Goal: Task Accomplishment & Management: Use online tool/utility

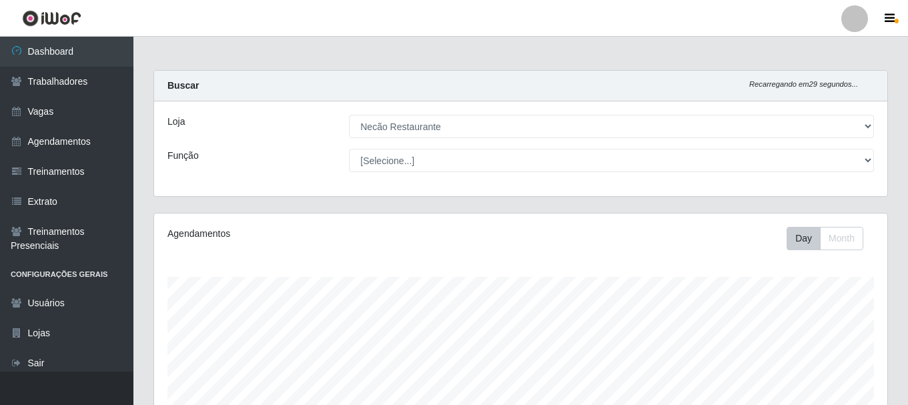
select select "334"
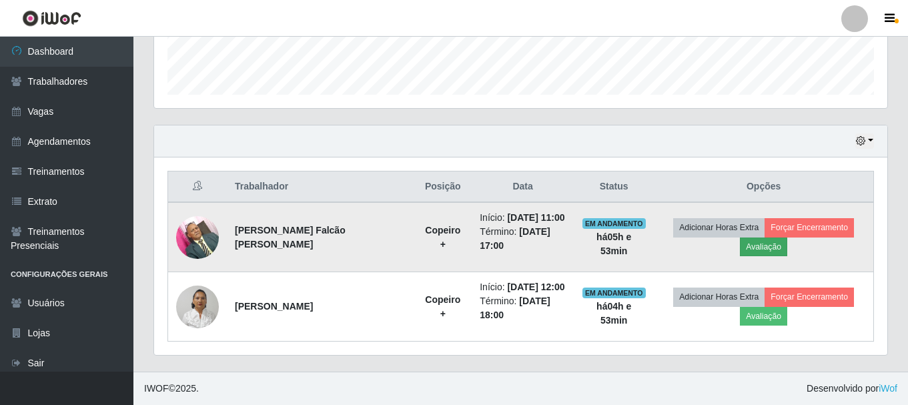
scroll to position [277, 733]
click at [802, 228] on button "Forçar Encerramento" at bounding box center [809, 227] width 89 height 19
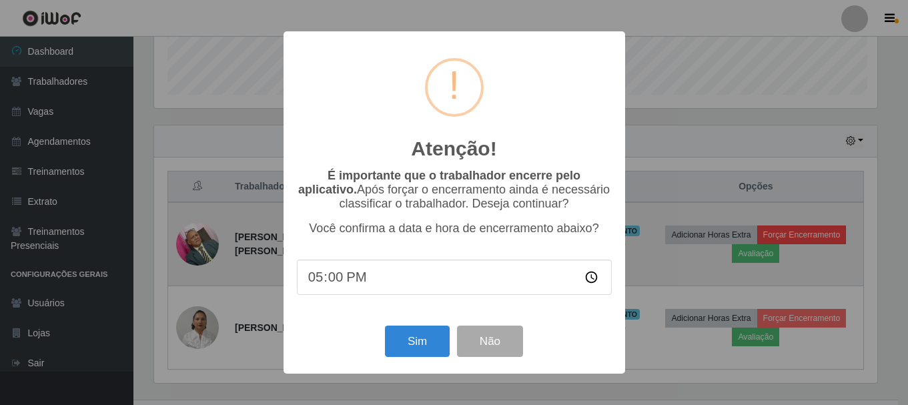
scroll to position [277, 727]
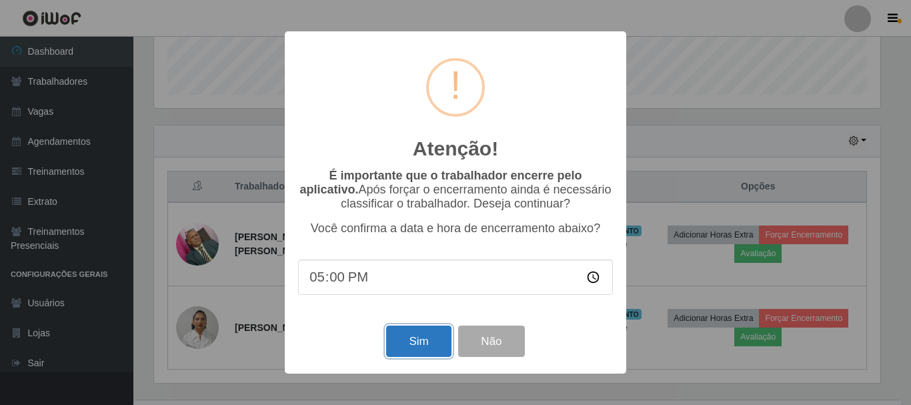
click at [422, 336] on button "Sim" at bounding box center [418, 341] width 65 height 31
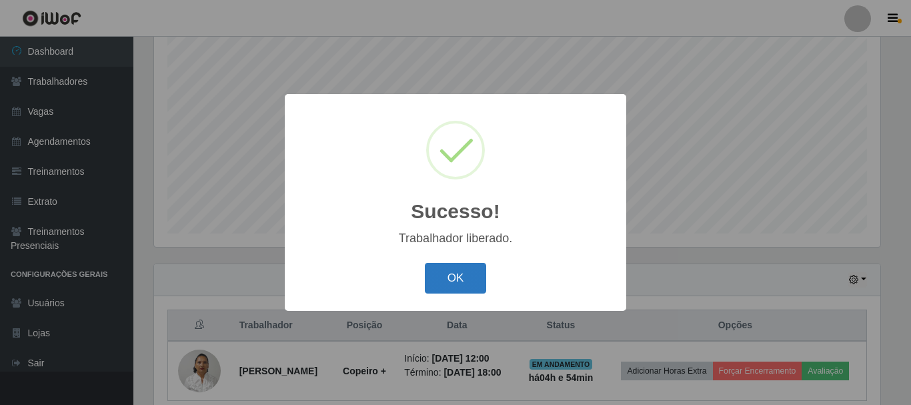
click at [432, 278] on button "OK" at bounding box center [456, 278] width 62 height 31
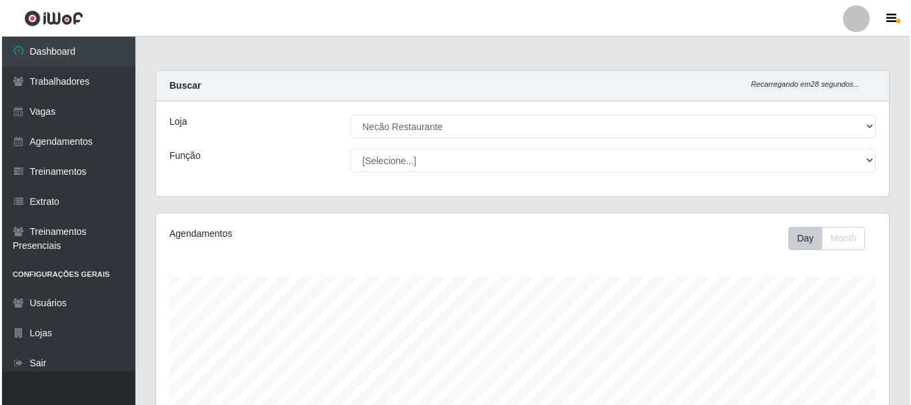
scroll to position [267, 0]
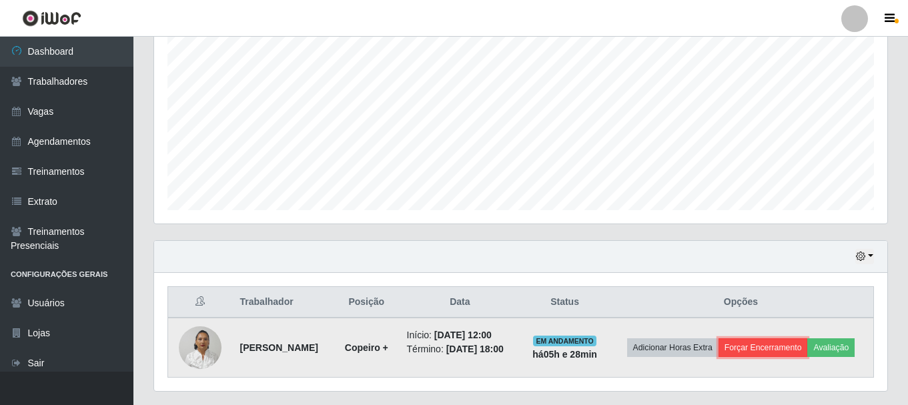
click at [767, 346] on button "Forçar Encerramento" at bounding box center [763, 347] width 89 height 19
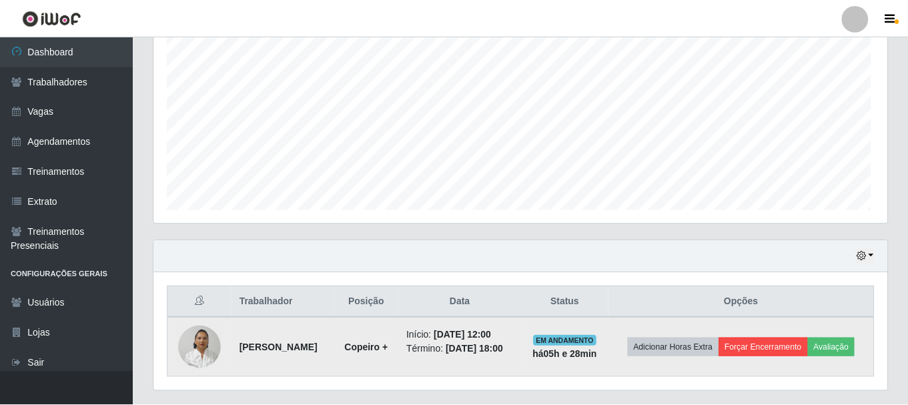
scroll to position [277, 727]
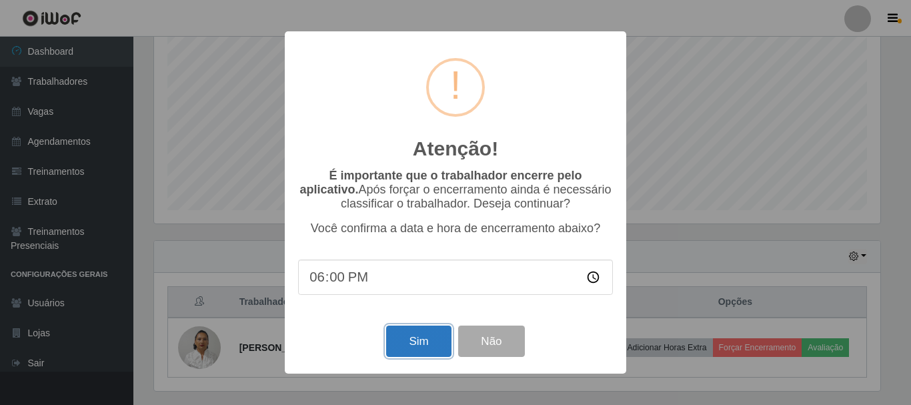
click at [420, 338] on button "Sim" at bounding box center [418, 341] width 65 height 31
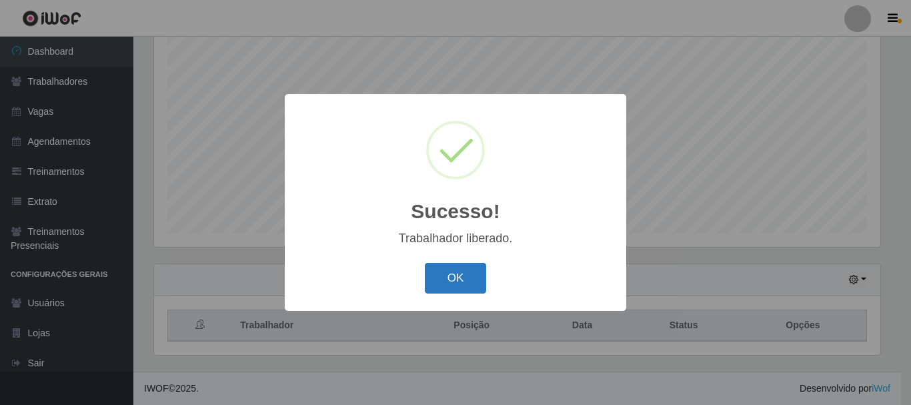
click at [458, 279] on button "OK" at bounding box center [456, 278] width 62 height 31
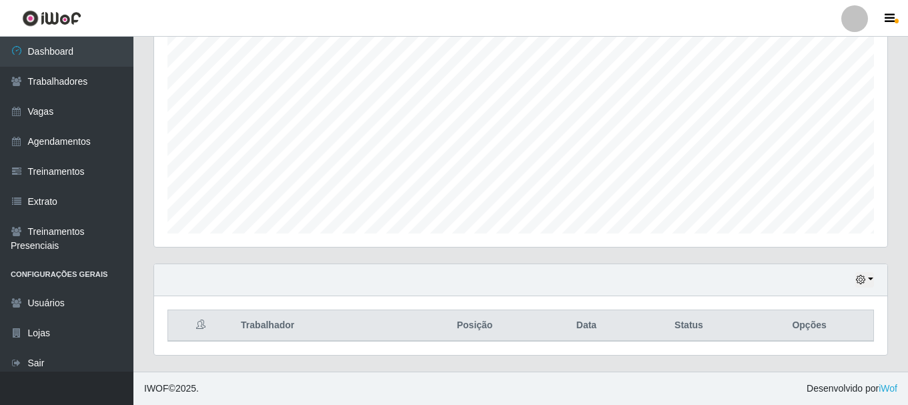
scroll to position [0, 0]
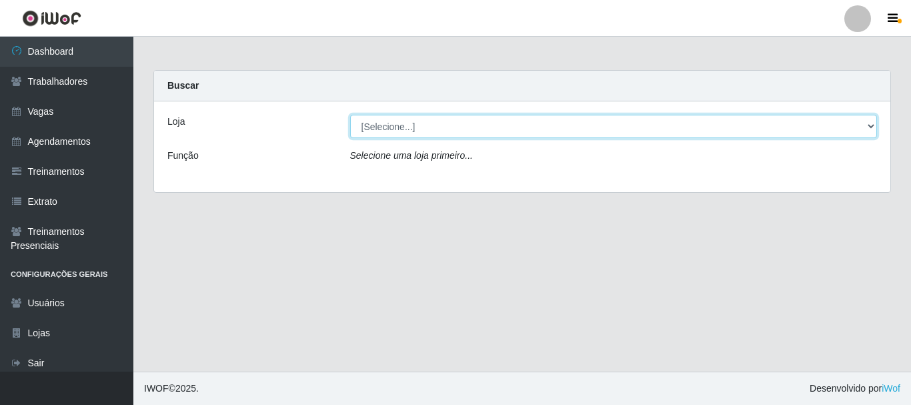
click at [506, 121] on select "[Selecione...] Necão Restaurante" at bounding box center [614, 126] width 528 height 23
select select "334"
click at [350, 115] on select "[Selecione...] Necão Restaurante" at bounding box center [614, 126] width 528 height 23
